Goal: Information Seeking & Learning: Learn about a topic

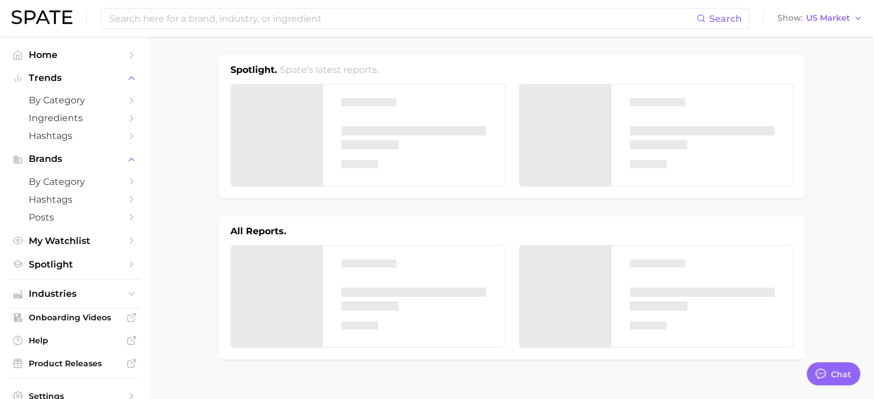
type textarea "x"
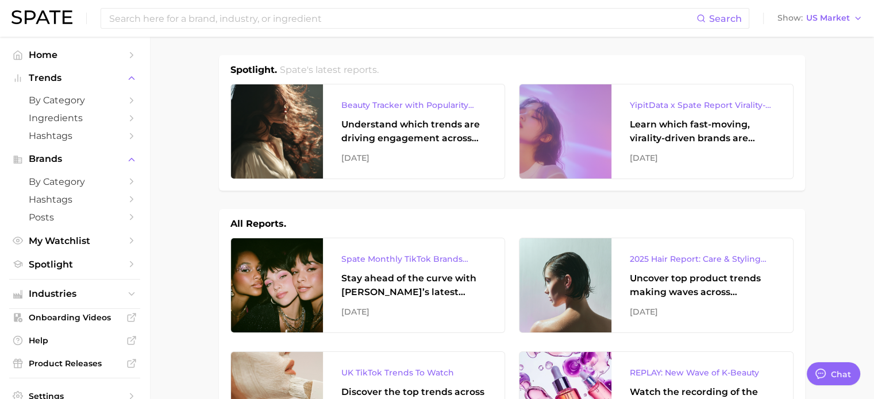
click at [705, 229] on div "All Reports." at bounding box center [511, 224] width 563 height 14
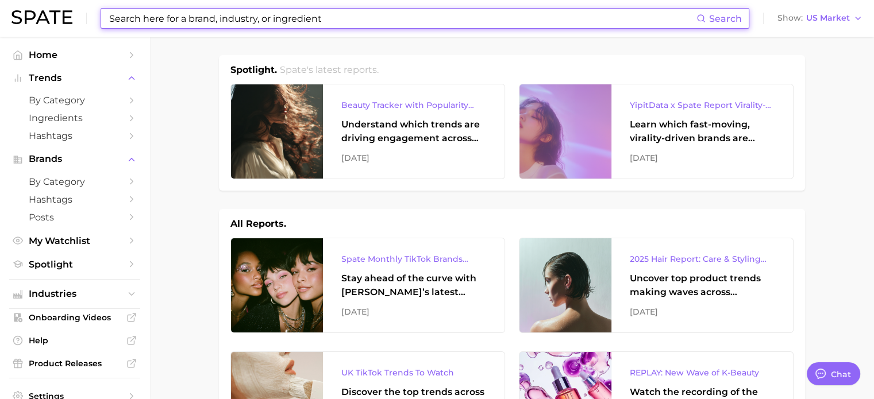
click at [163, 16] on input at bounding box center [402, 19] width 588 height 20
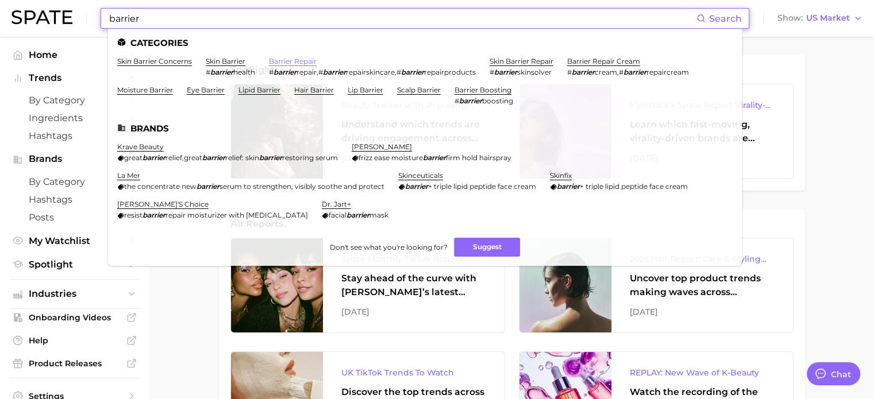
type input "barrier"
click at [287, 58] on link "barrier repair" at bounding box center [293, 61] width 48 height 9
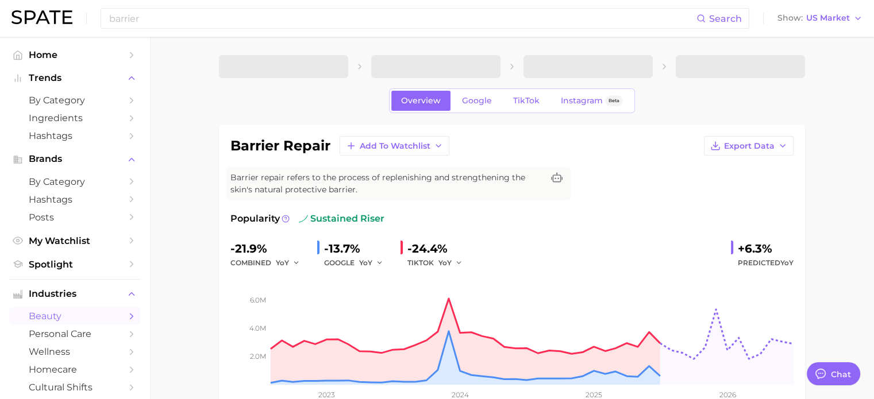
type textarea "x"
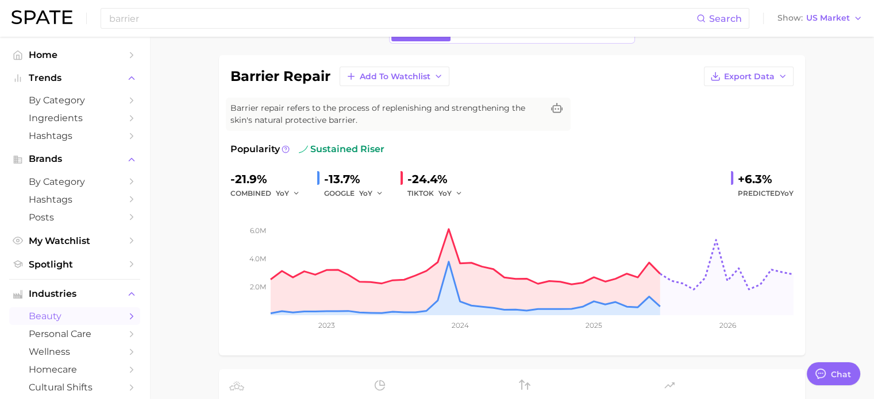
scroll to position [62, 0]
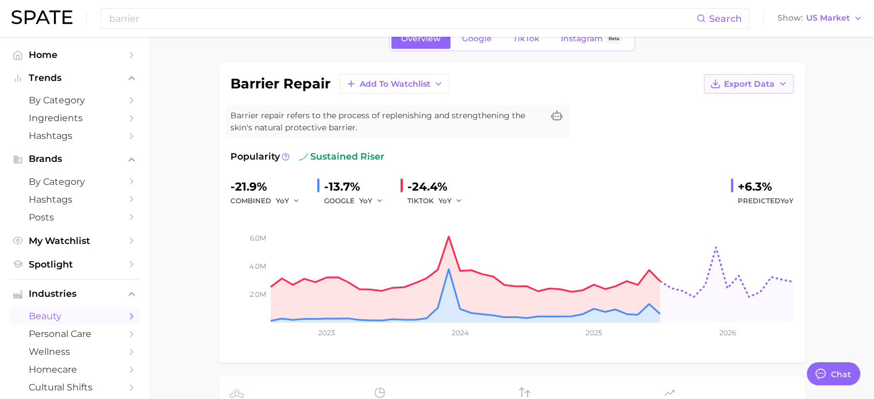
click at [781, 82] on icon "button" at bounding box center [782, 83] width 9 height 9
click at [773, 120] on button "Time Series Image" at bounding box center [730, 126] width 126 height 21
